Goal: Find contact information

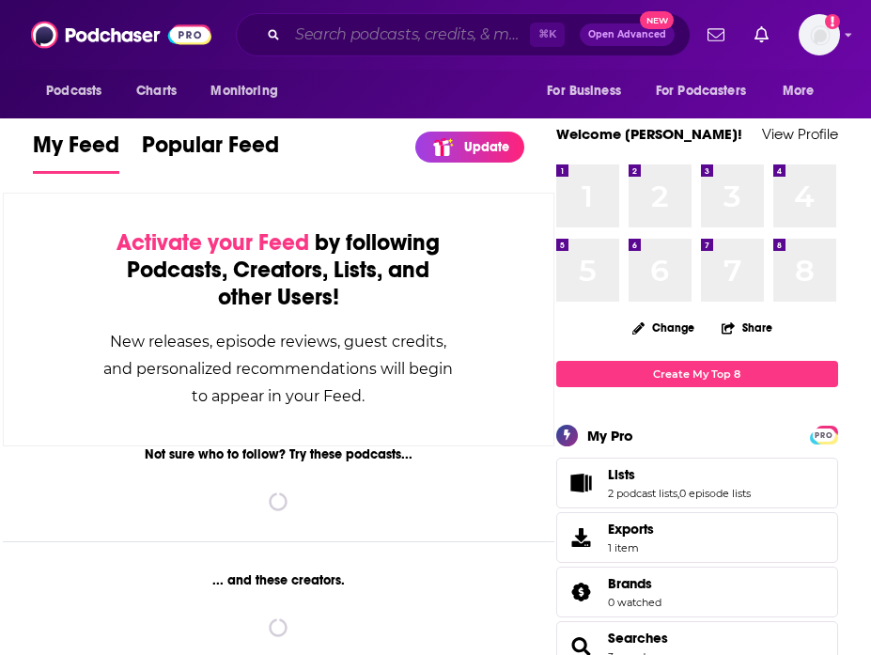
click at [364, 24] on input "Search podcasts, credits, & more..." at bounding box center [409, 35] width 243 height 30
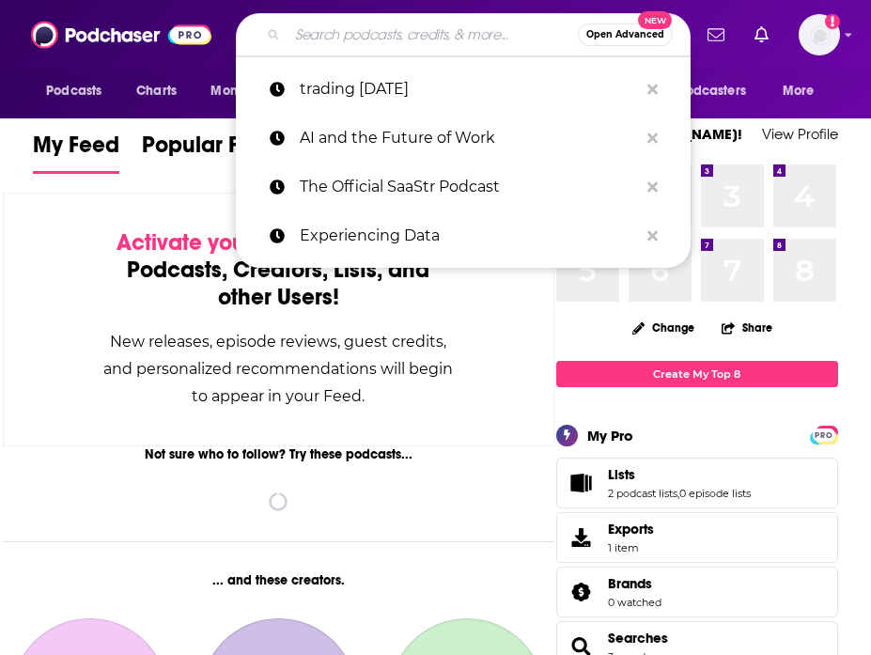
paste input "Hard Fork ([US_STATE] Times)"
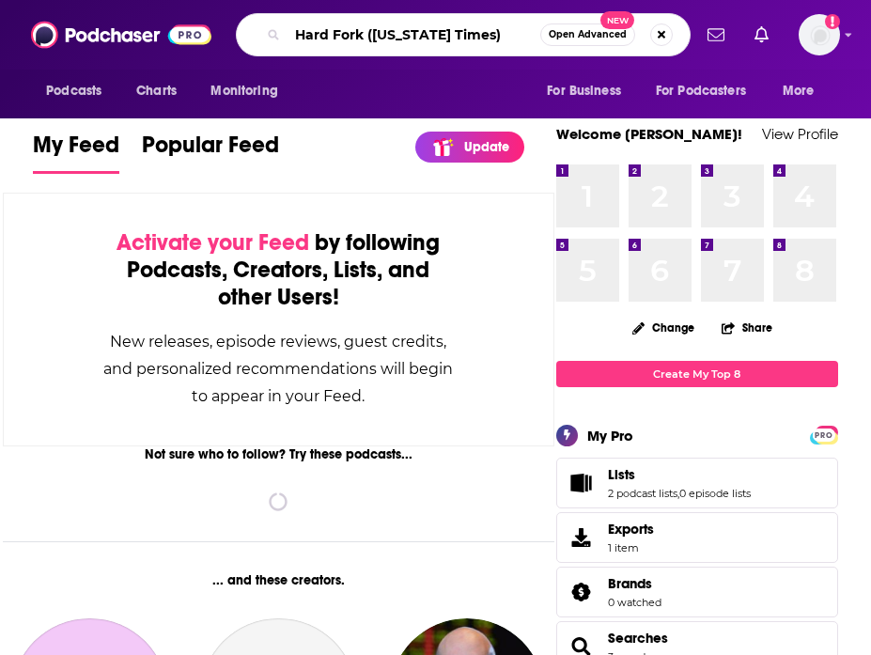
type input "Hard Fork ([US_STATE] Times)"
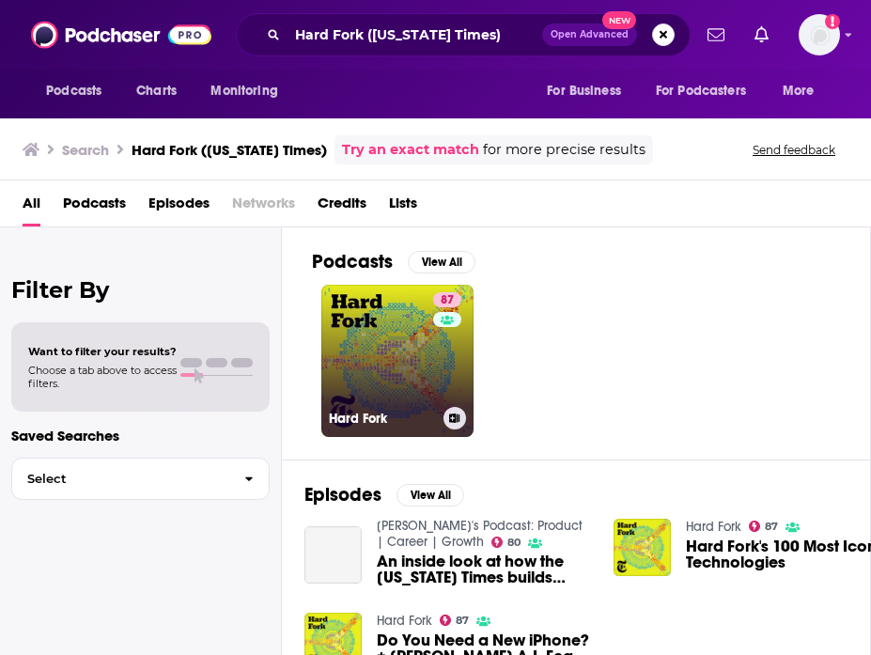
click at [402, 348] on link "87 Hard Fork" at bounding box center [398, 361] width 152 height 152
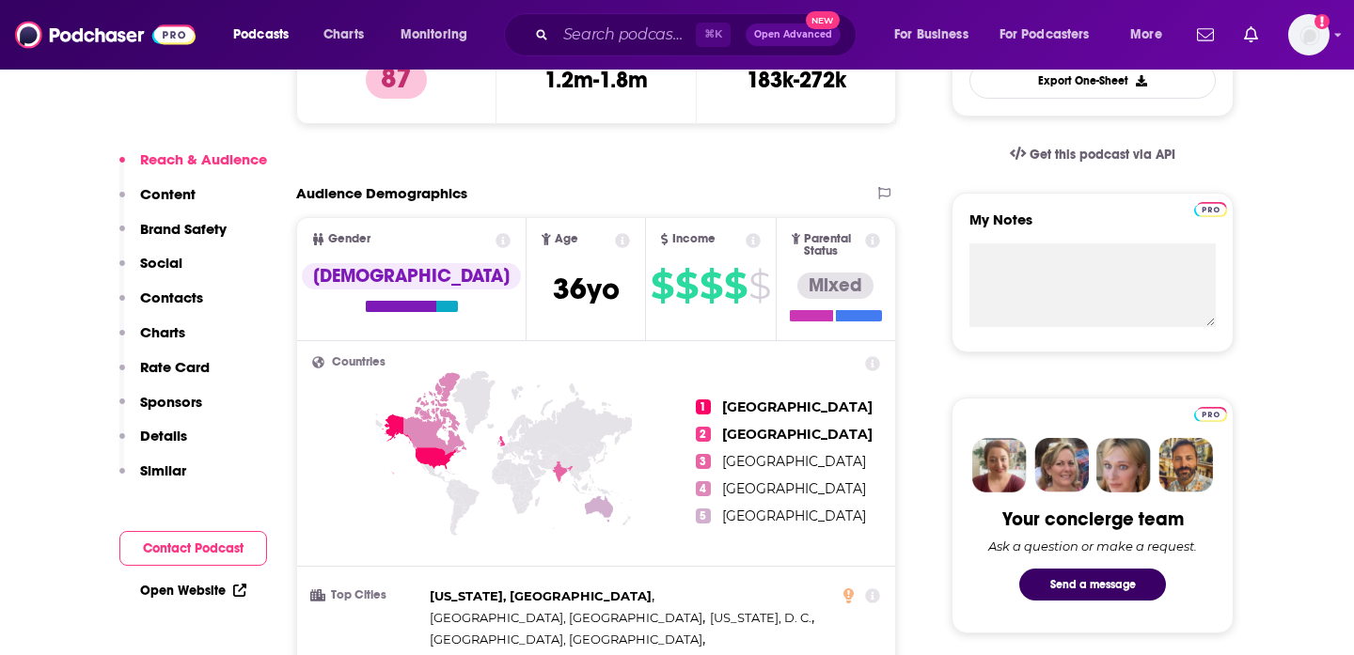
scroll to position [579, 0]
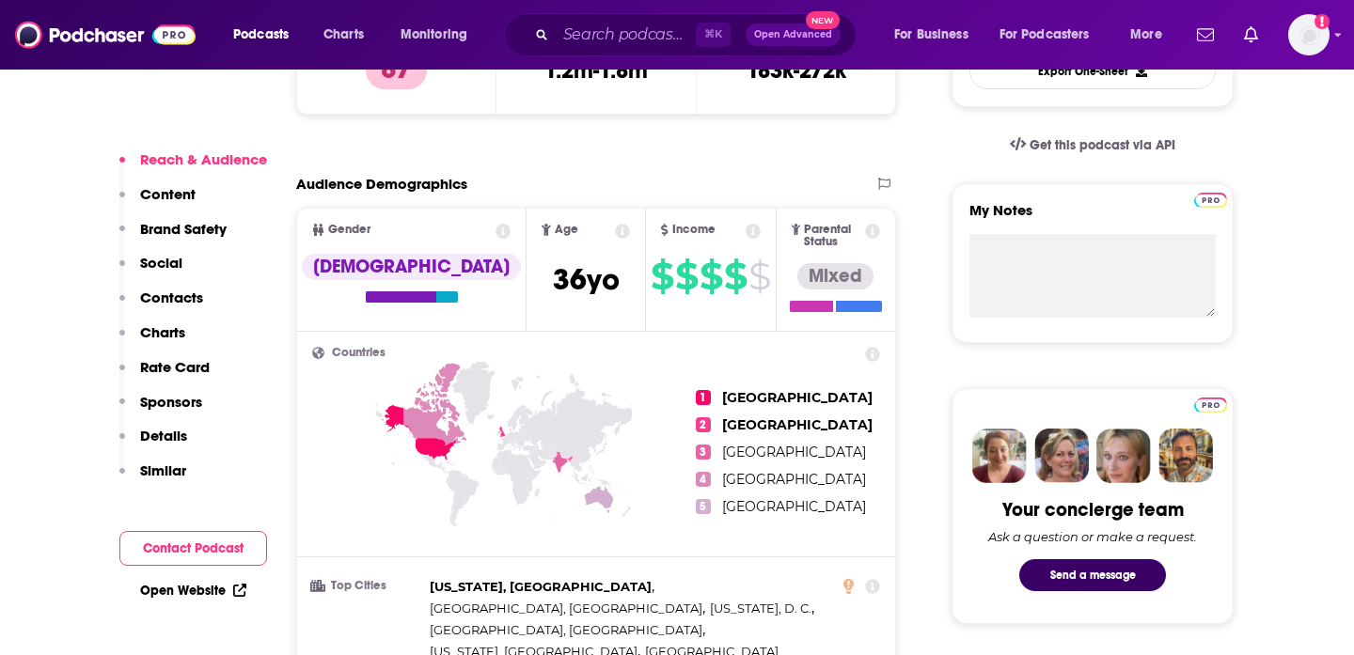
click at [168, 297] on p "Contacts" at bounding box center [171, 298] width 63 height 18
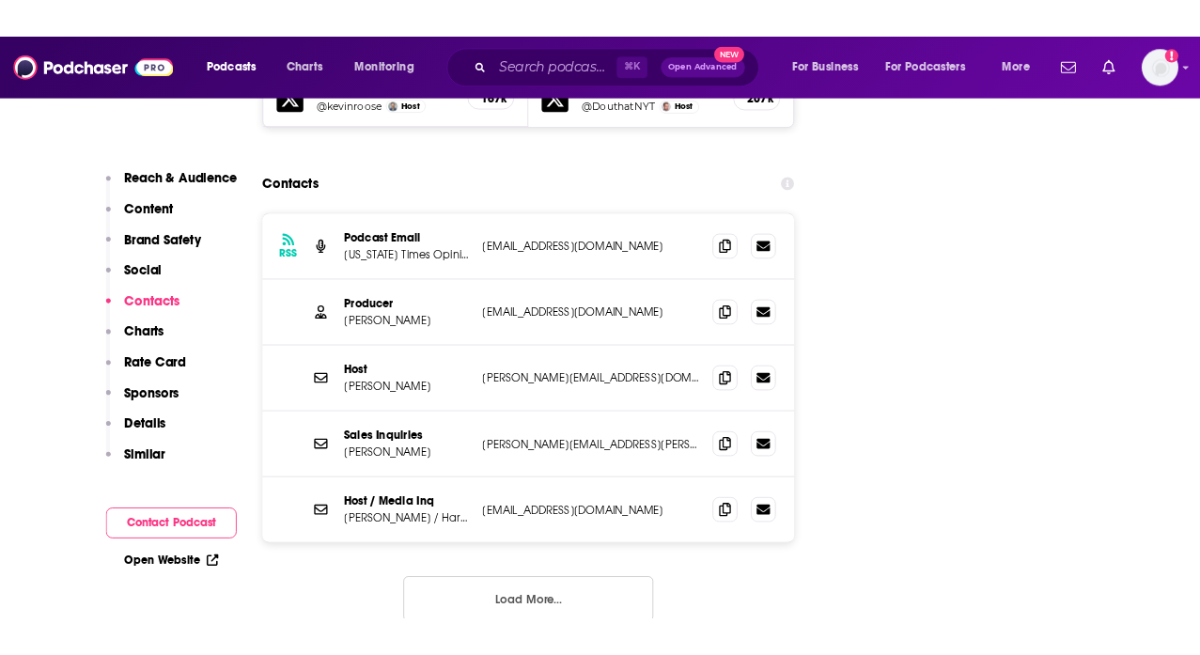
scroll to position [2384, 0]
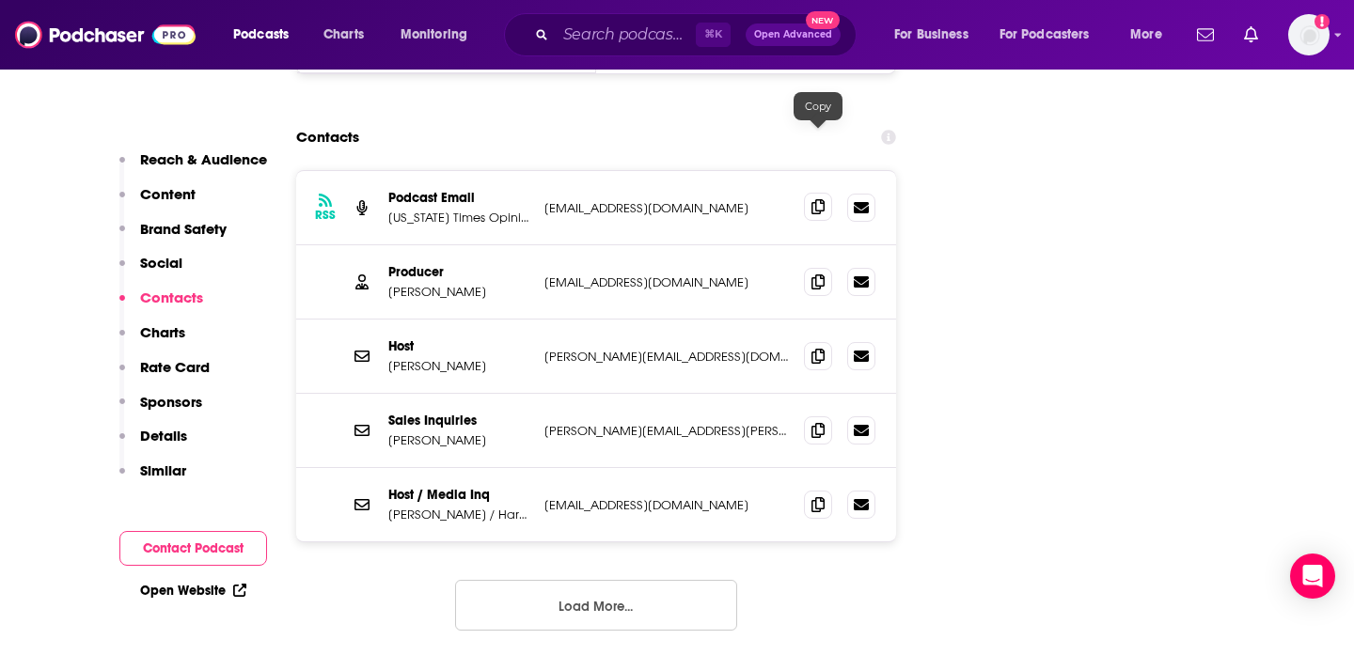
click at [812, 199] on icon at bounding box center [817, 206] width 13 height 15
click at [823, 274] on icon at bounding box center [817, 281] width 13 height 15
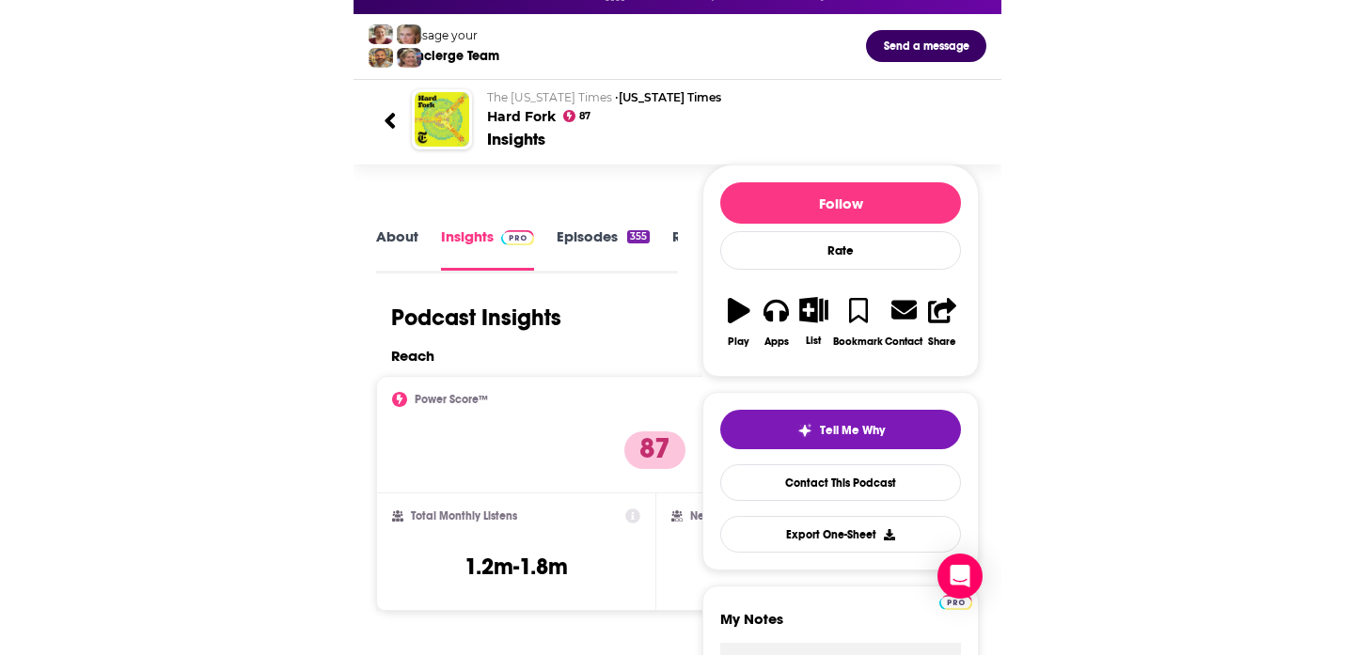
scroll to position [90, 0]
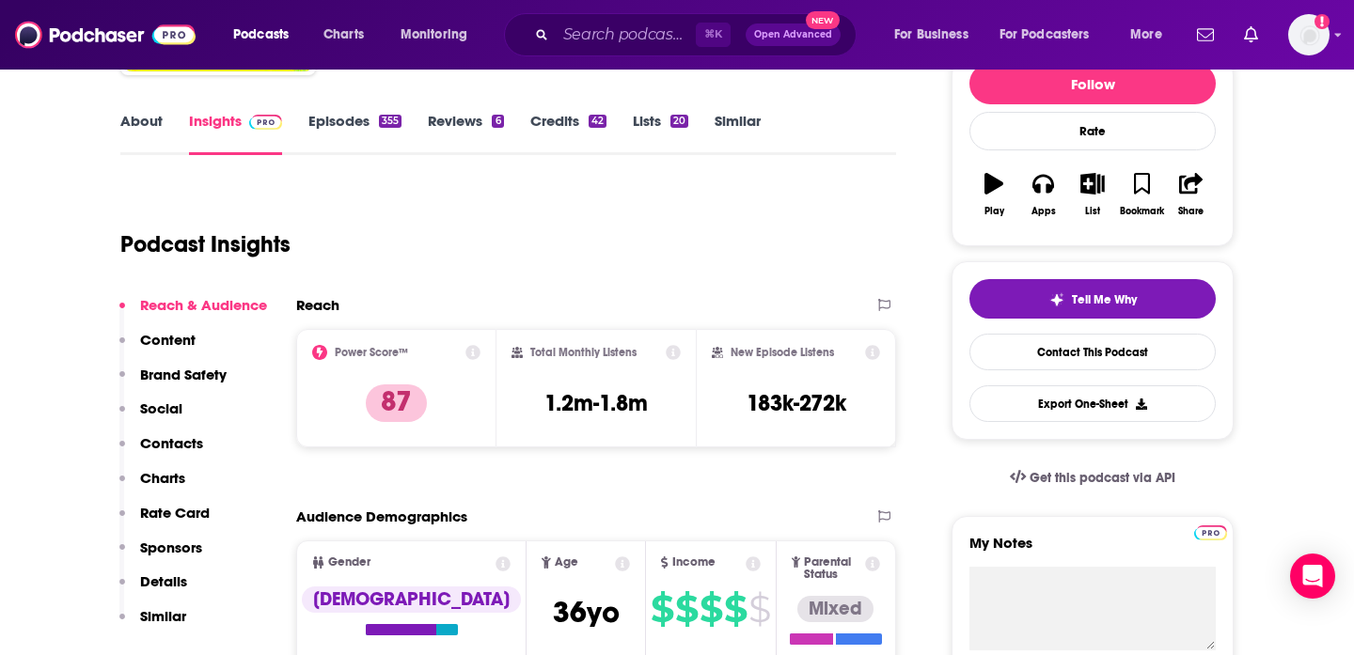
click at [181, 443] on p "Contacts" at bounding box center [171, 443] width 63 height 18
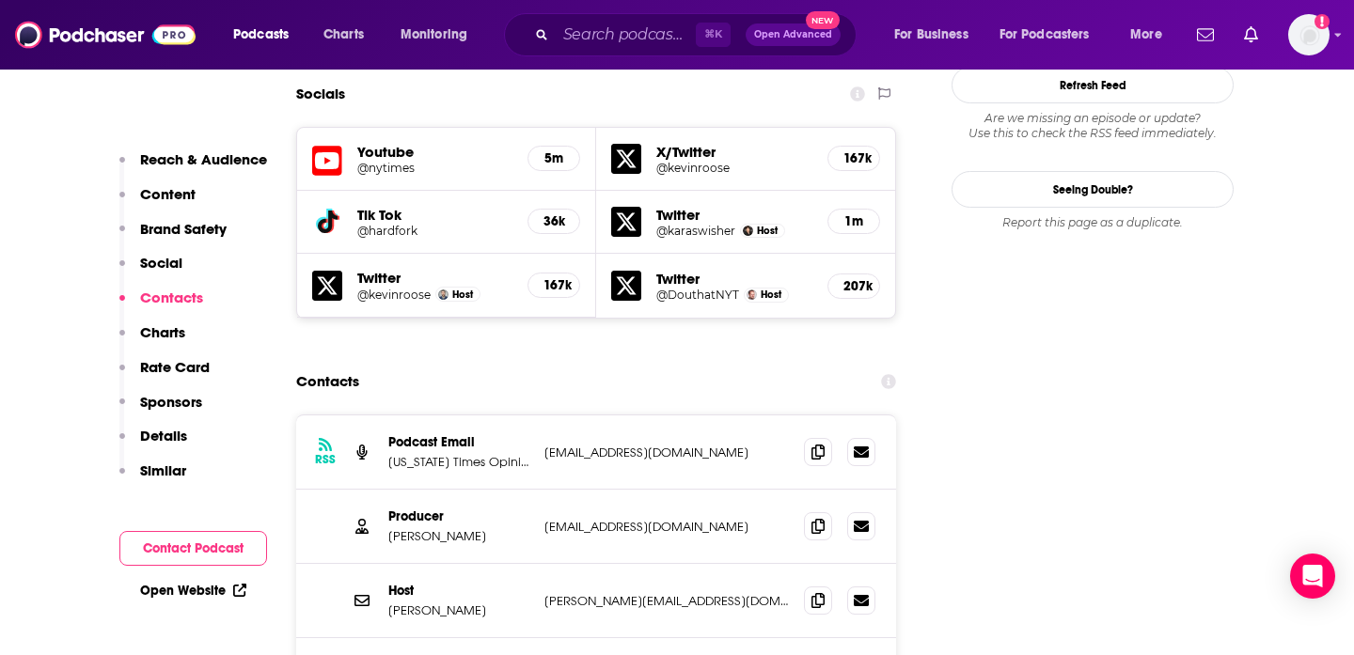
scroll to position [2174, 0]
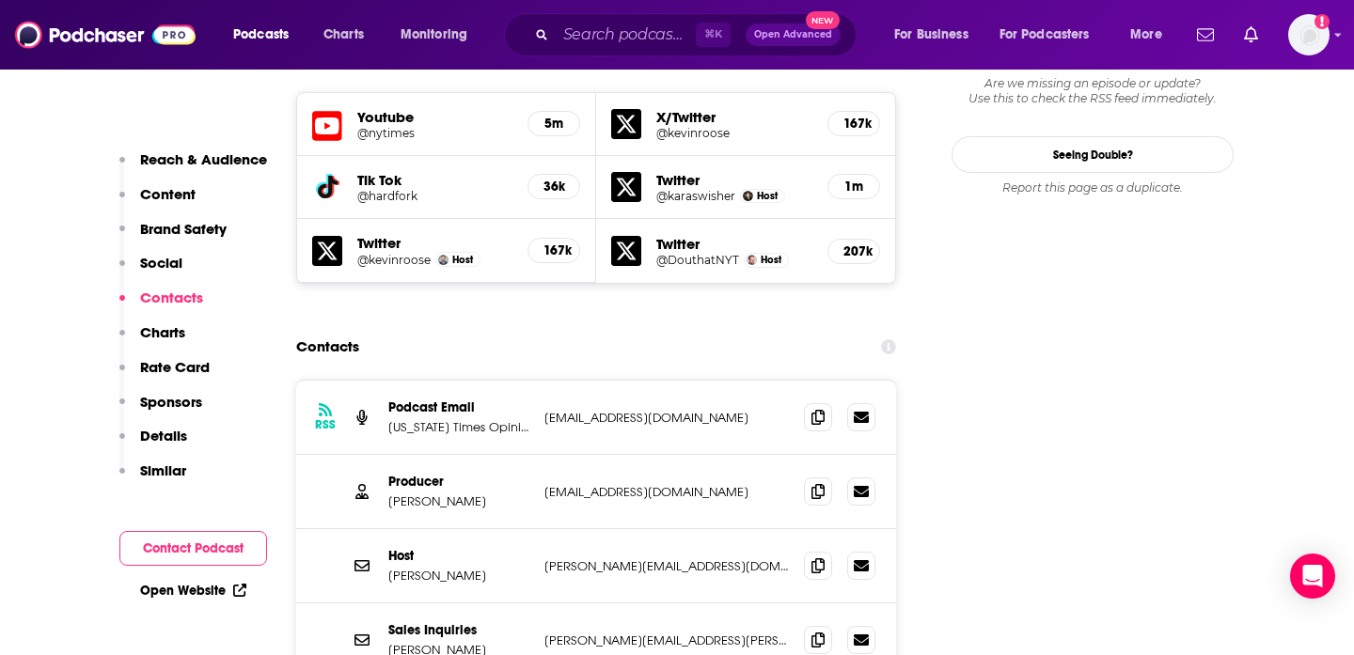
click at [418, 494] on p "[PERSON_NAME]" at bounding box center [458, 502] width 141 height 16
copy p "[PERSON_NAME]"
drag, startPoint x: 490, startPoint y: 429, endPoint x: 388, endPoint y: 431, distance: 101.6
click at [388, 494] on p "[PERSON_NAME]" at bounding box center [458, 502] width 141 height 16
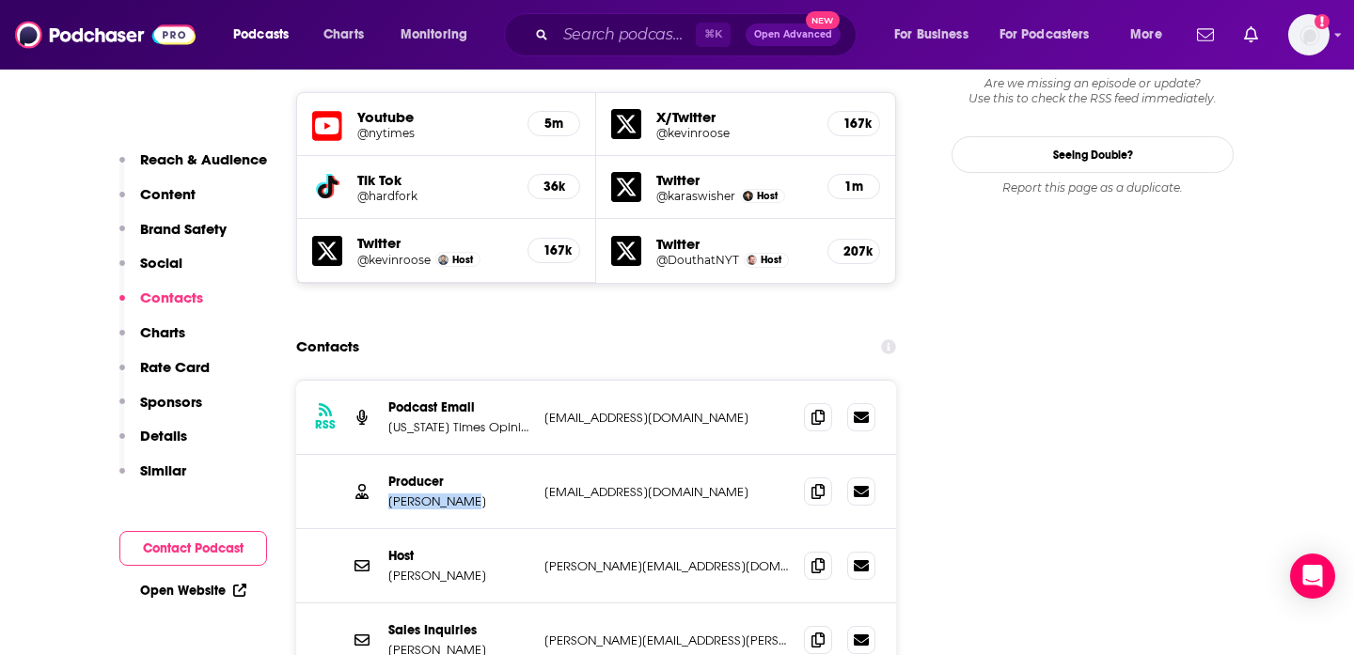
copy p "[PERSON_NAME]"
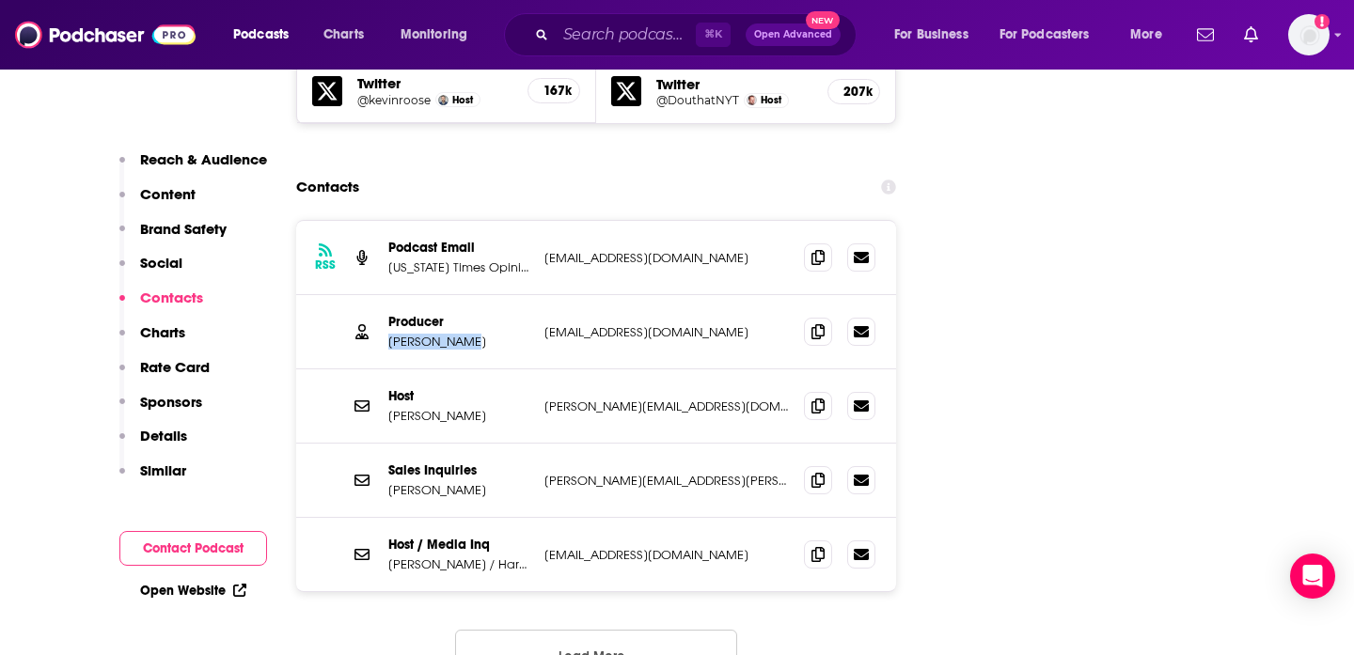
scroll to position [2383, 0]
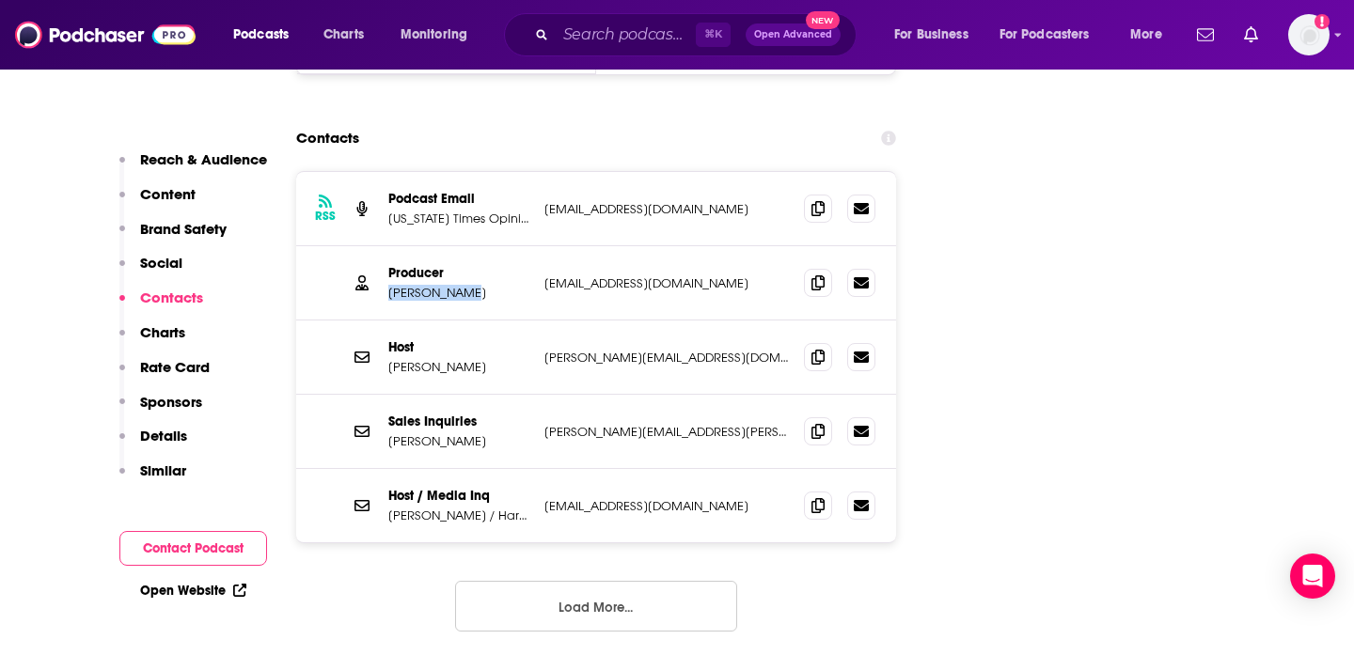
click at [613, 581] on button "Load More..." at bounding box center [596, 606] width 282 height 51
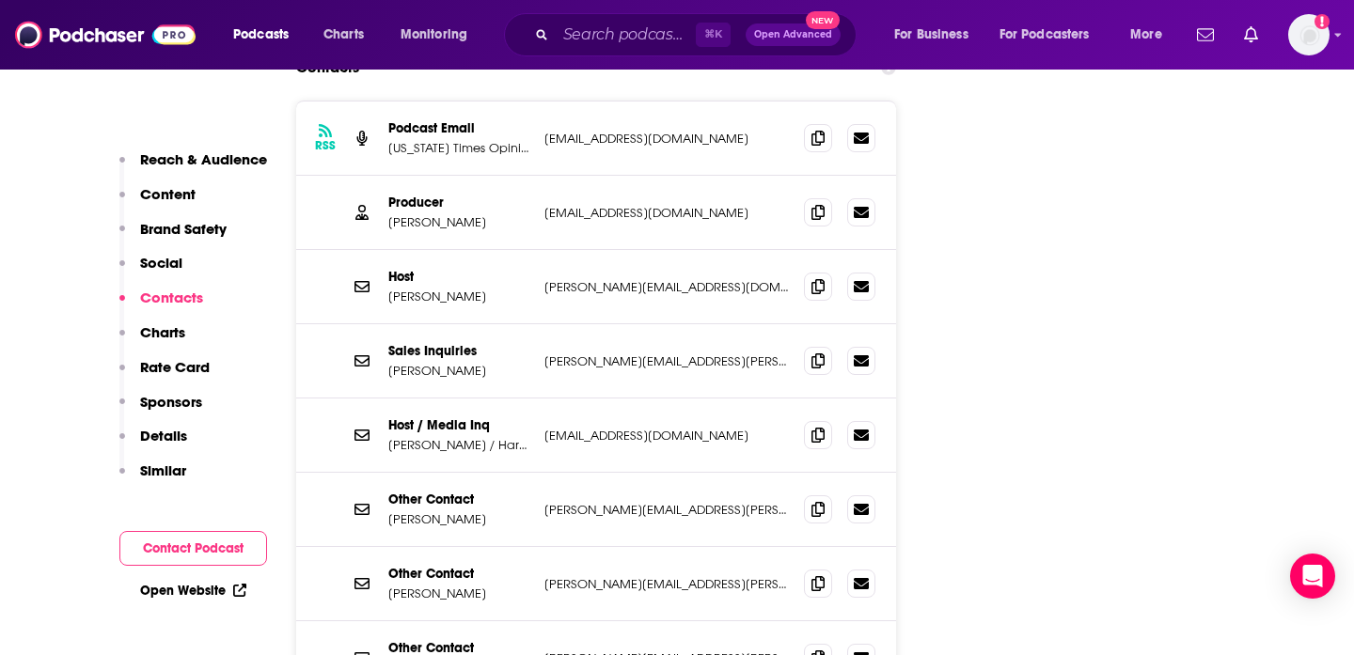
scroll to position [2358, 0]
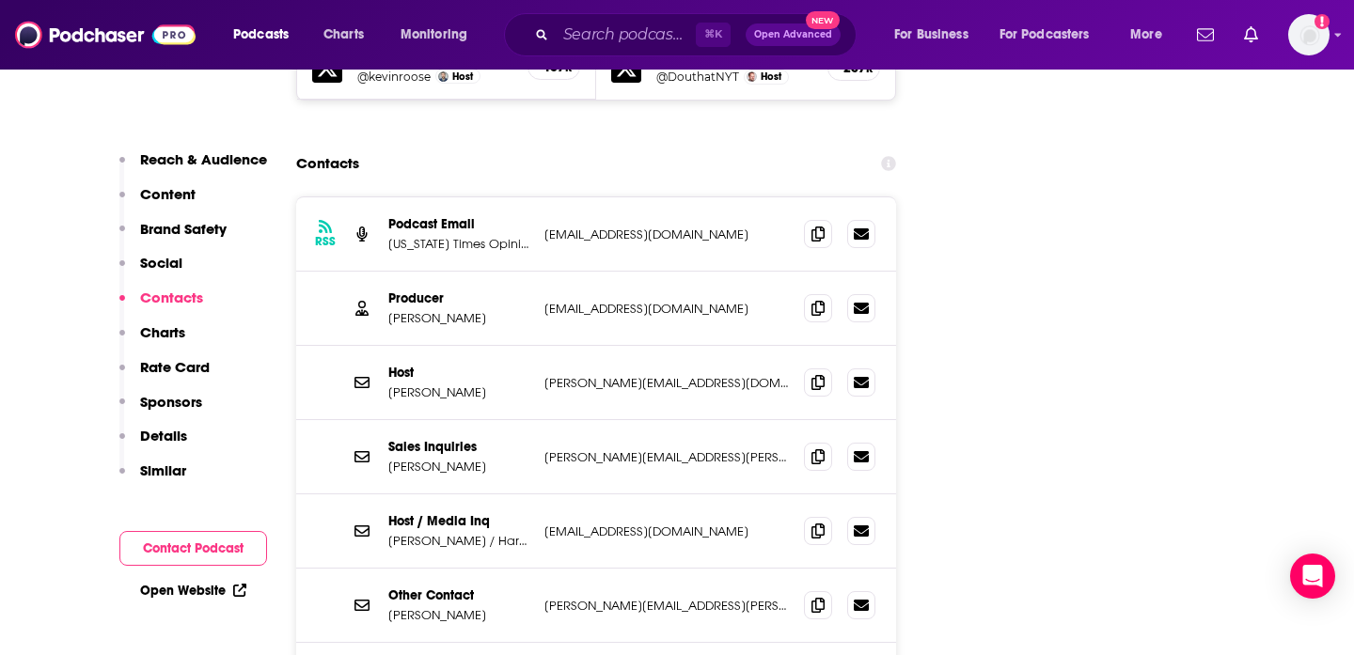
click at [657, 227] on p "[EMAIL_ADDRESS][DOMAIN_NAME]" at bounding box center [666, 235] width 244 height 16
click at [807, 219] on span at bounding box center [818, 233] width 28 height 28
click at [821, 226] on icon at bounding box center [817, 233] width 13 height 15
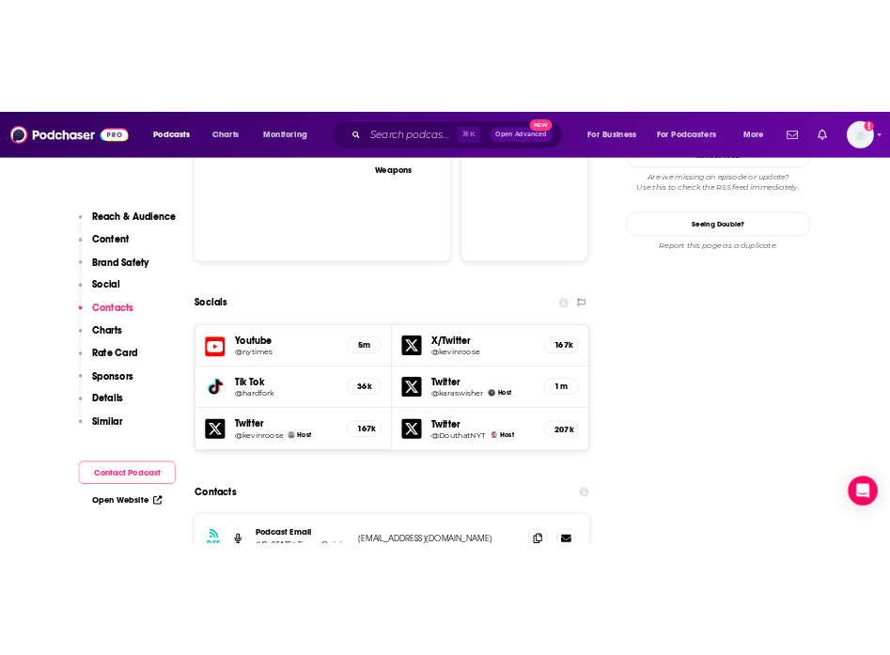
scroll to position [2374, 0]
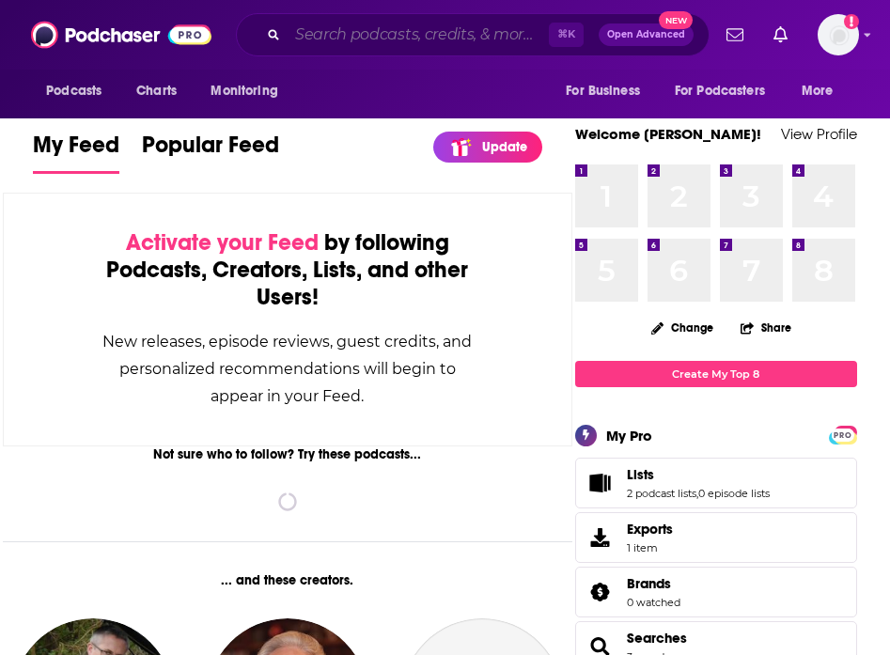
click at [362, 43] on input "Search podcasts, credits, & more..." at bounding box center [418, 35] width 261 height 30
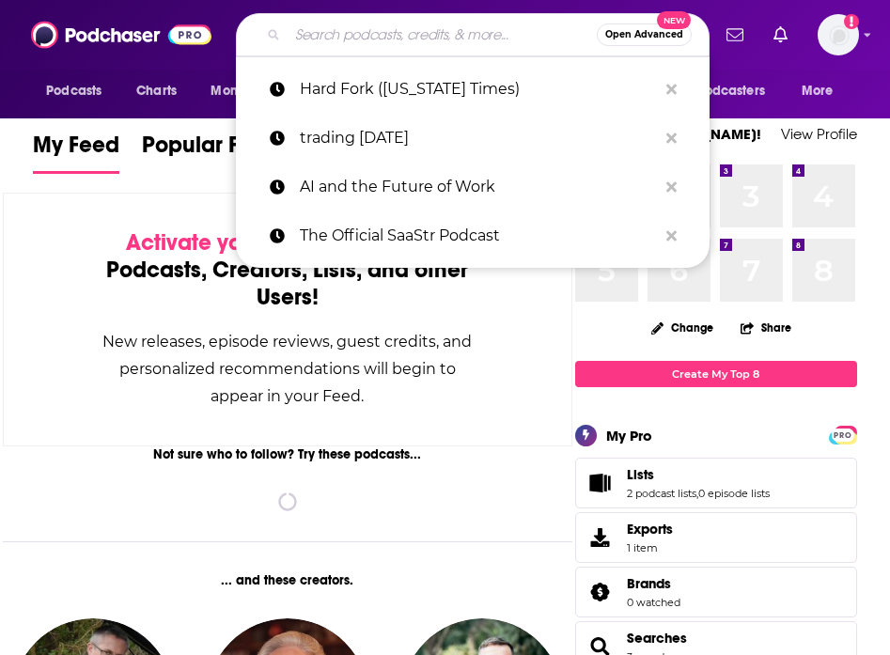
paste input "Fortune Leadership Next"
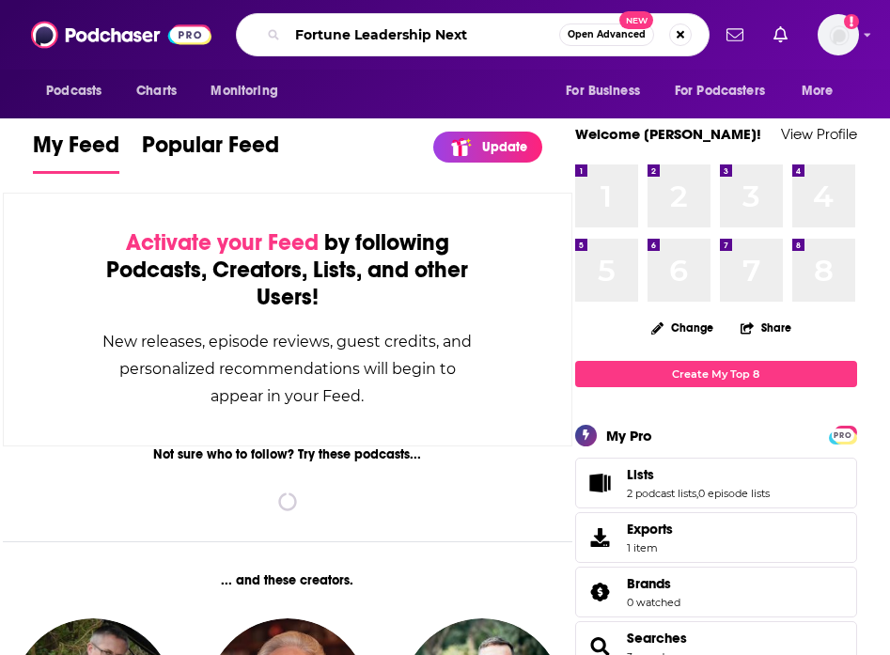
type input "Fortune Leadership Next"
